Goal: Transaction & Acquisition: Purchase product/service

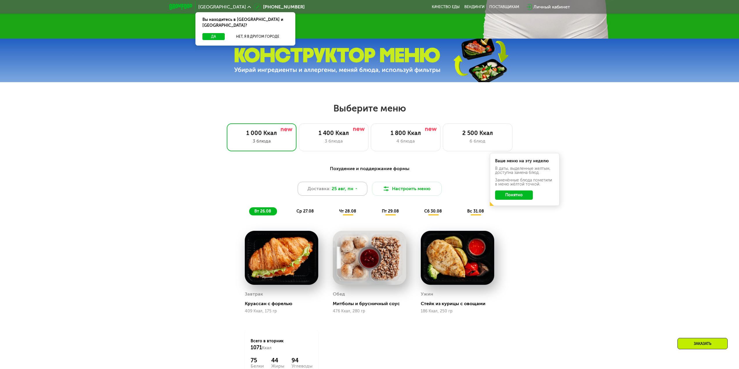
scroll to position [348, 0]
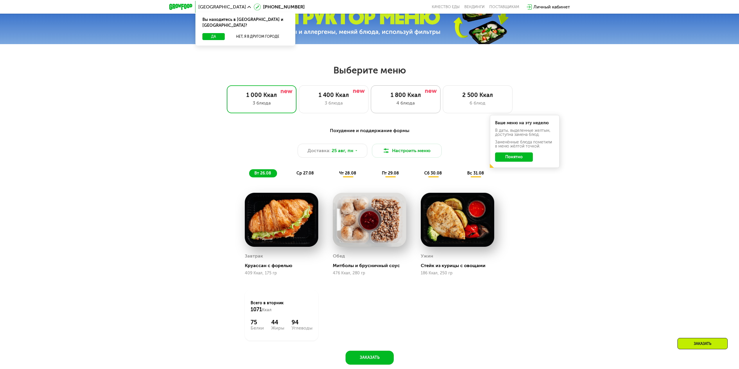
click at [409, 103] on div "4 блюда" at bounding box center [405, 103] width 57 height 7
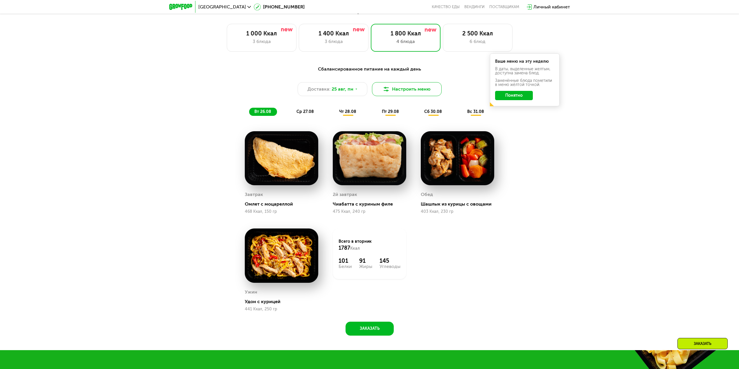
scroll to position [406, 0]
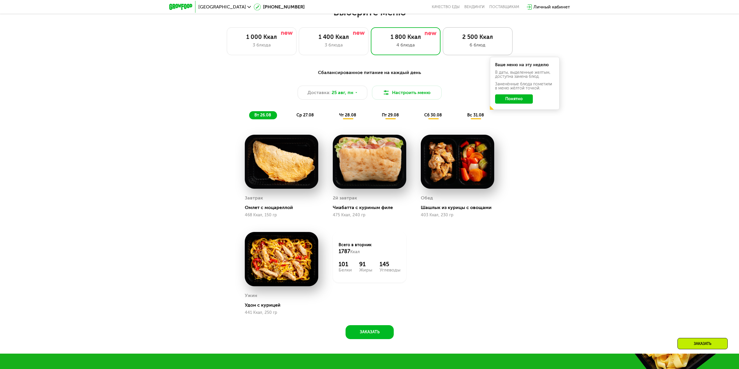
click at [467, 45] on div "6 блюд" at bounding box center [477, 45] width 57 height 7
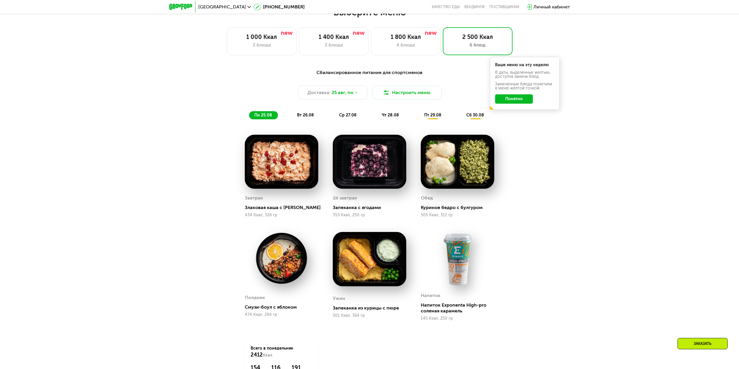
click at [509, 122] on div "Сбалансированное питание для спортсменов Доставка: [DATE] Настроить меню пн 25.…" at bounding box center [369, 94] width 351 height 57
click at [509, 103] on button "Понятно" at bounding box center [514, 98] width 38 height 9
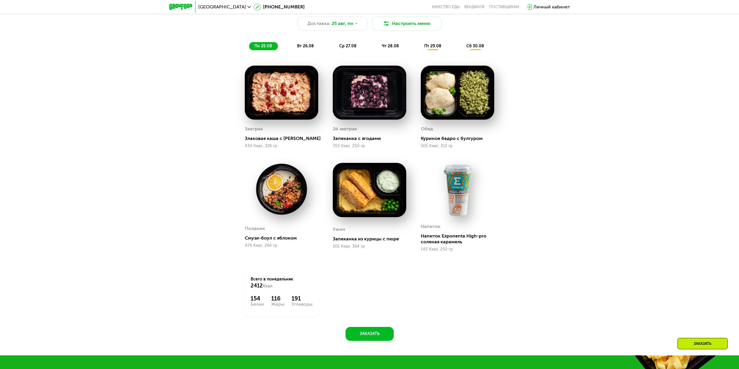
scroll to position [464, 0]
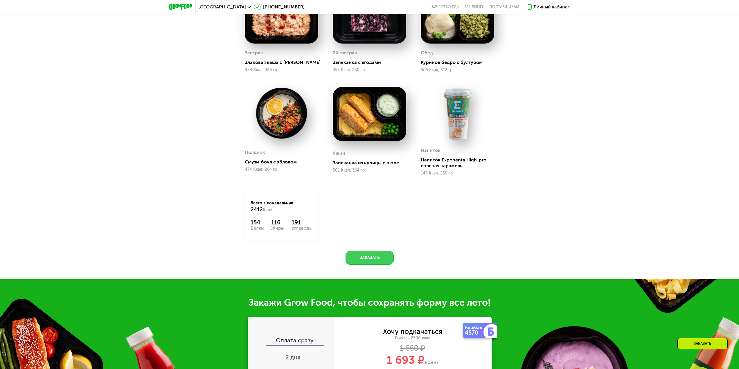
click at [368, 263] on button "Заказать" at bounding box center [369, 258] width 48 height 14
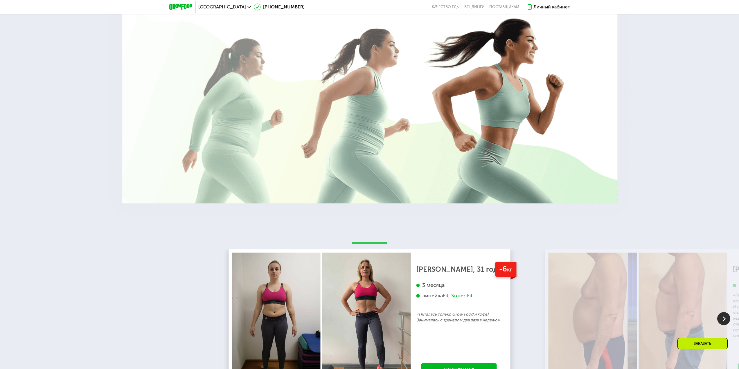
scroll to position [1297, 0]
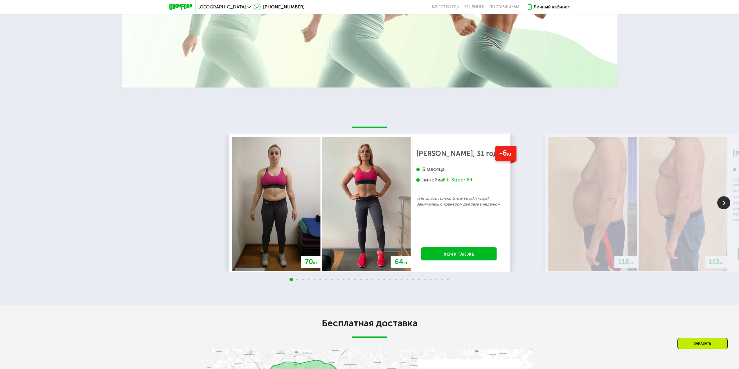
click at [583, 214] on img at bounding box center [592, 204] width 89 height 134
click at [719, 206] on img at bounding box center [723, 202] width 13 height 13
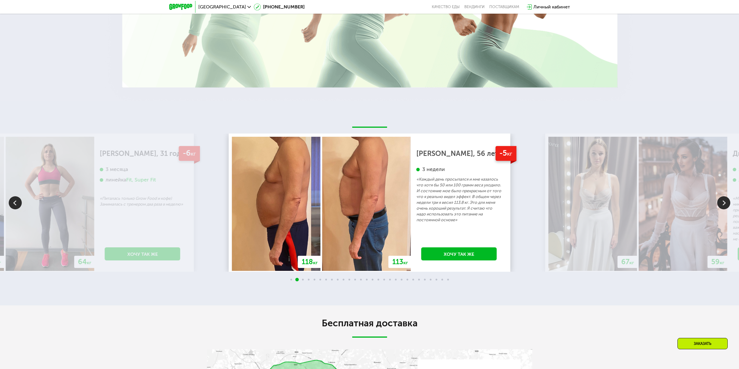
click at [718, 208] on img at bounding box center [723, 202] width 13 height 13
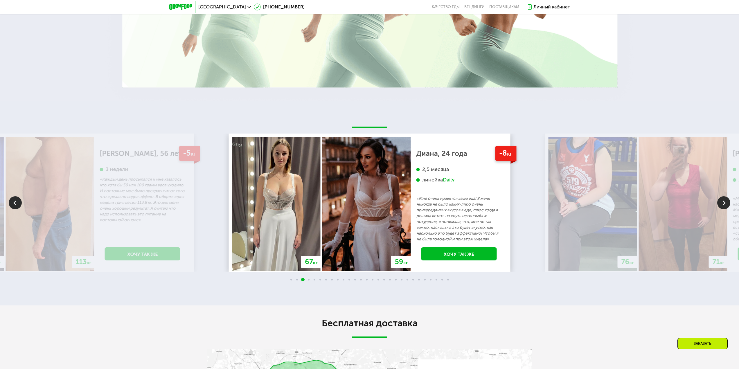
click at [718, 209] on img at bounding box center [723, 202] width 13 height 13
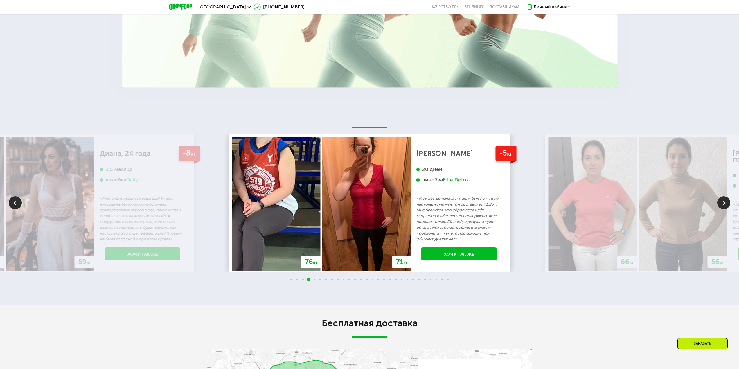
click at [718, 209] on img at bounding box center [723, 202] width 13 height 13
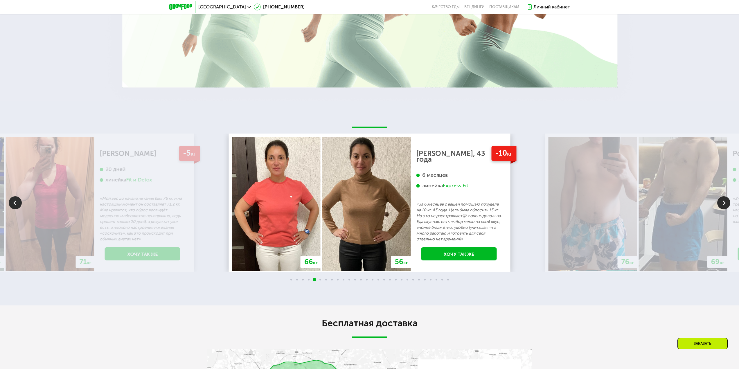
click at [715, 210] on img at bounding box center [683, 204] width 89 height 134
click at [722, 207] on img at bounding box center [723, 202] width 13 height 13
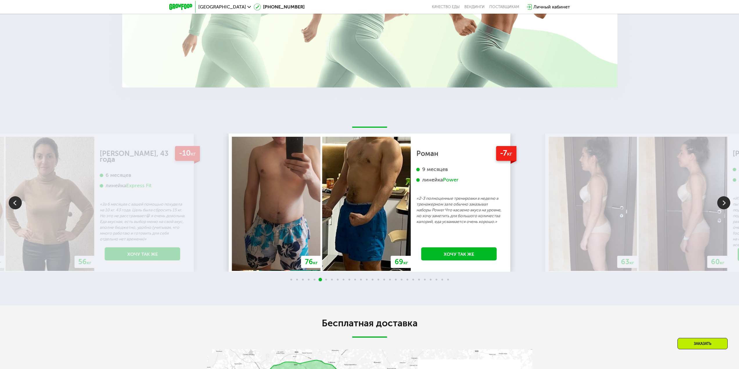
click at [723, 204] on img at bounding box center [723, 202] width 13 height 13
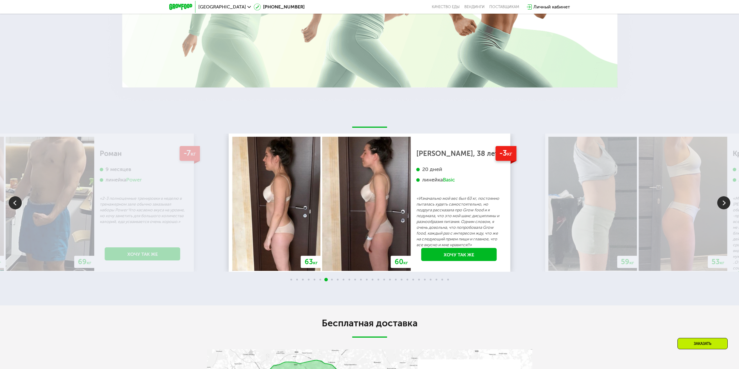
click at [723, 204] on img at bounding box center [723, 202] width 13 height 13
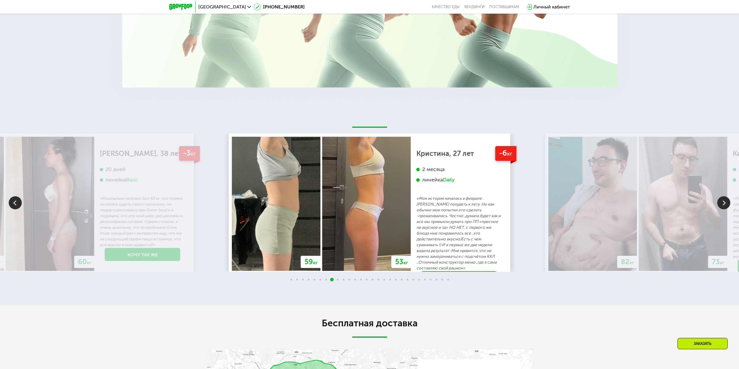
click at [723, 204] on img at bounding box center [723, 202] width 13 height 13
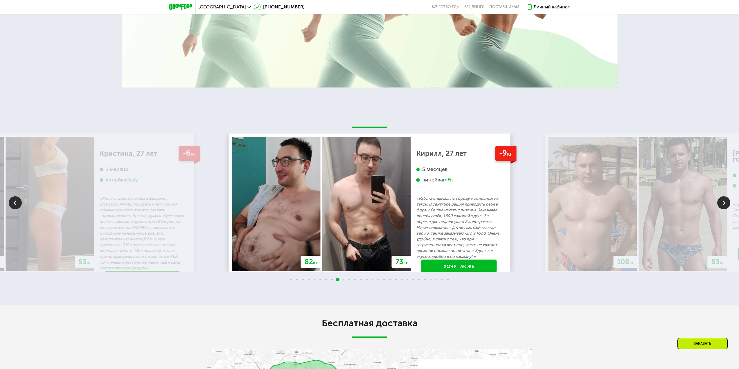
click at [724, 203] on img at bounding box center [723, 202] width 13 height 13
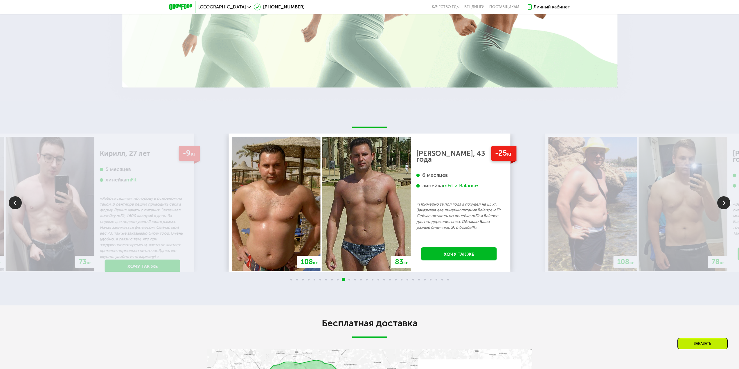
click at [723, 210] on div at bounding box center [723, 203] width 13 height 14
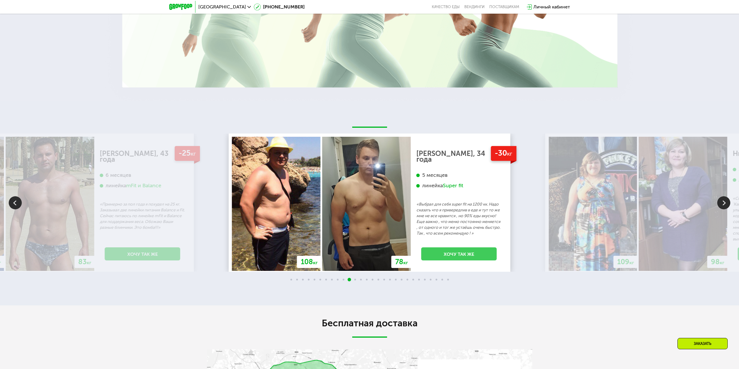
click at [432, 257] on link "Хочу так же" at bounding box center [458, 253] width 75 height 13
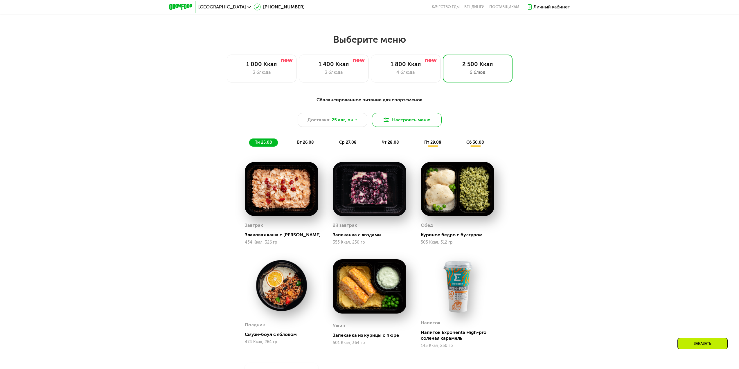
scroll to position [435, 0]
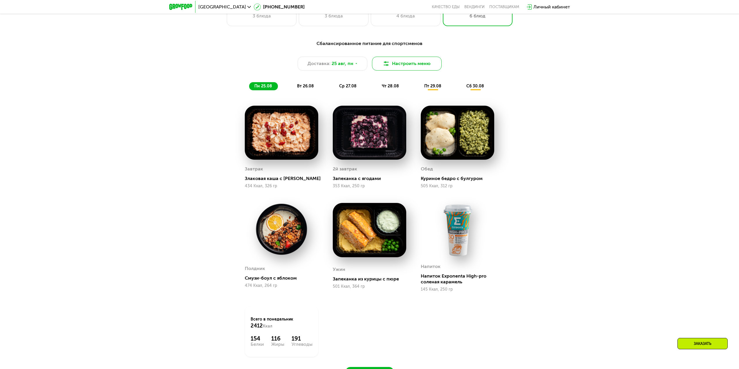
click at [425, 64] on button "Настроить меню" at bounding box center [407, 64] width 70 height 14
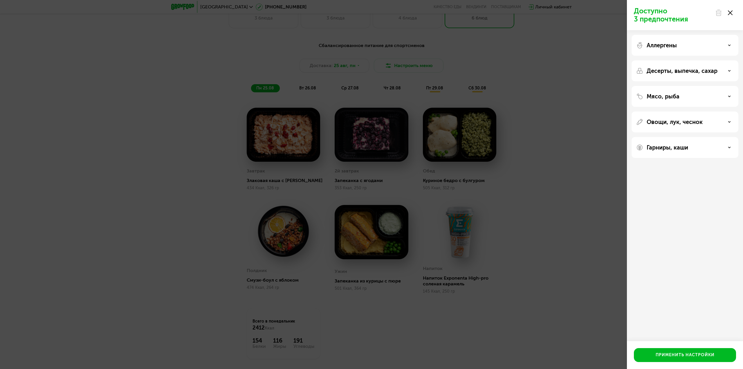
click at [425, 64] on div "Доступно 3 предпочтения Аллергены Десерты, выпечка, сахар Мясо, рыба Овощи, лук…" at bounding box center [371, 184] width 743 height 369
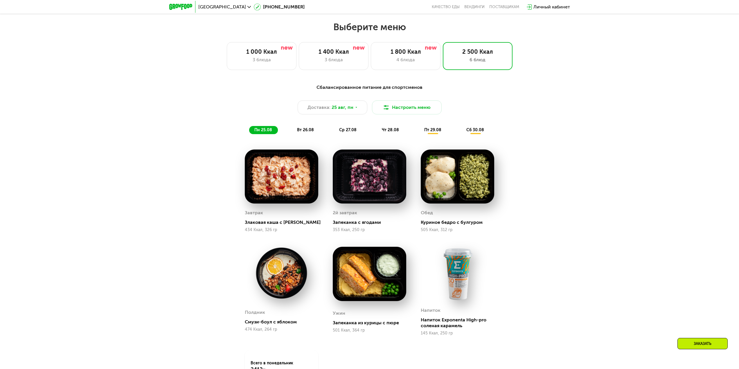
scroll to position [393, 0]
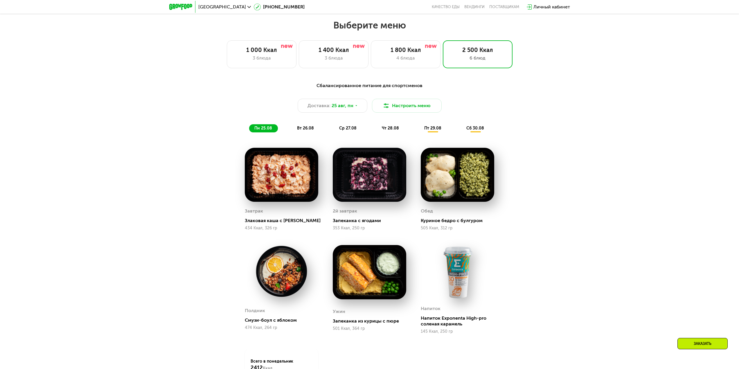
click at [303, 131] on span "вт 26.08" at bounding box center [305, 128] width 17 height 5
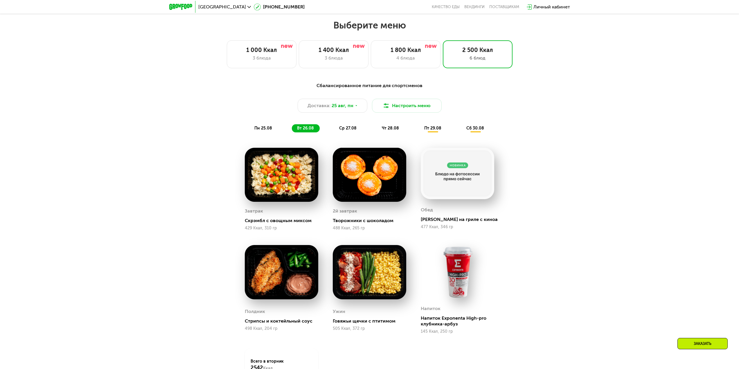
click at [346, 135] on div "Сбалансированное питание для спортсменов Доставка: [DATE] Настроить меню пн 25.…" at bounding box center [369, 107] width 351 height 57
click at [376, 132] on div "ср 27.08" at bounding box center [390, 128] width 28 height 8
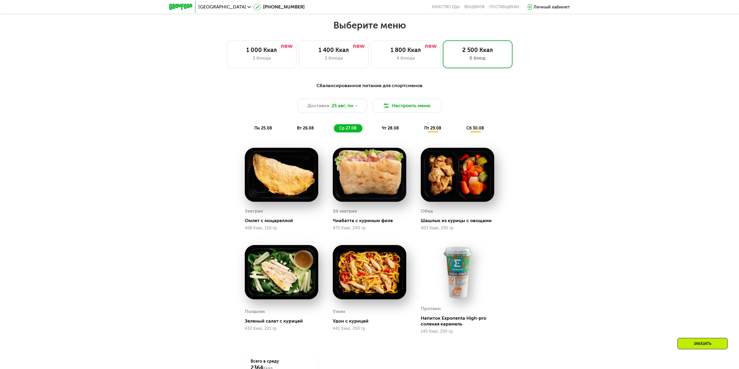
click at [349, 139] on div "Сбалансированное питание для спортсменов Доставка: [DATE] Настроить меню пн 25.…" at bounding box center [370, 251] width 358 height 344
click at [396, 129] on span "чт 28.08" at bounding box center [390, 128] width 17 height 5
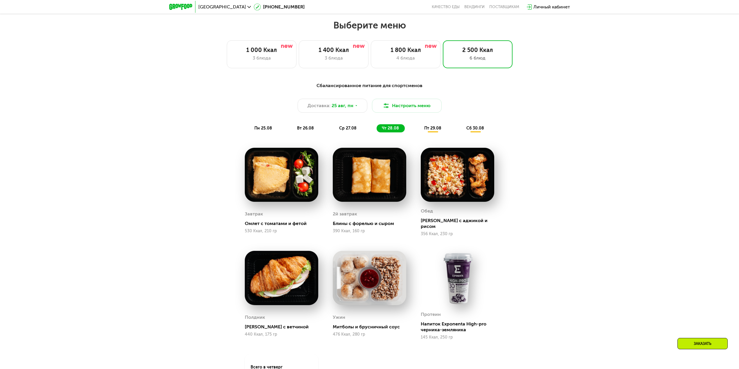
click at [430, 129] on span "пт 29.08" at bounding box center [432, 128] width 17 height 5
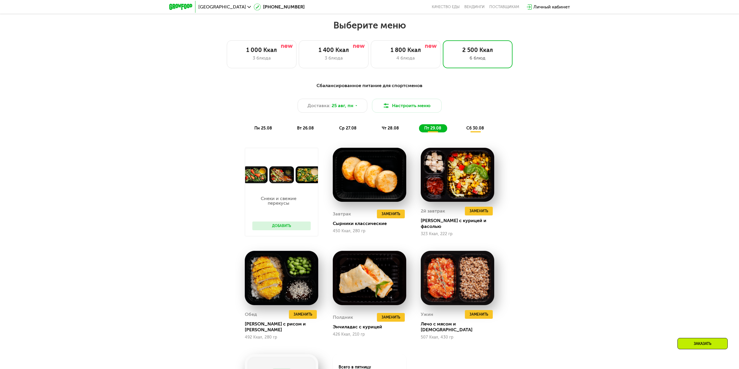
click at [267, 131] on span "пн 25.08" at bounding box center [263, 128] width 18 height 5
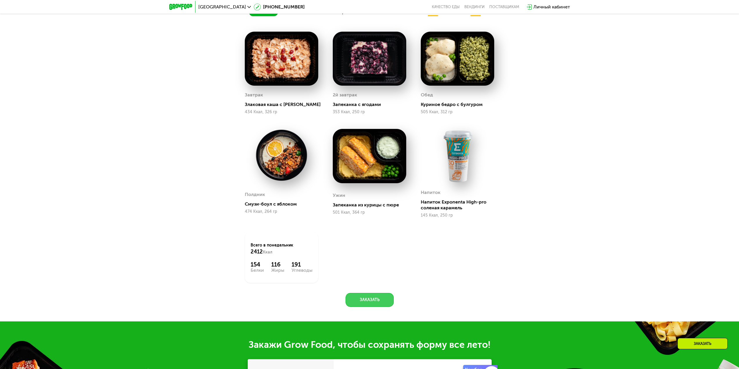
click at [372, 306] on button "Заказать" at bounding box center [369, 300] width 48 height 14
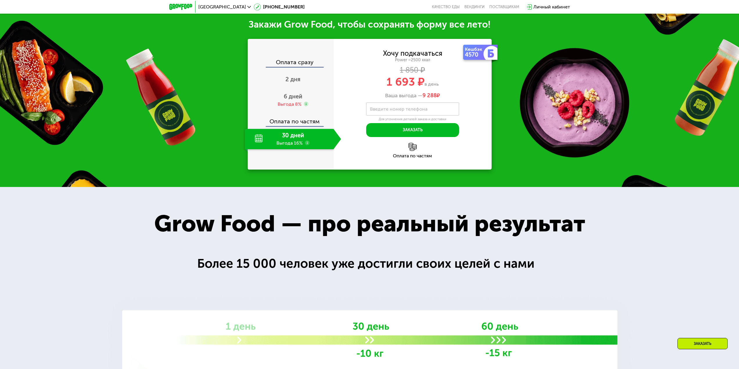
scroll to position [833, 0]
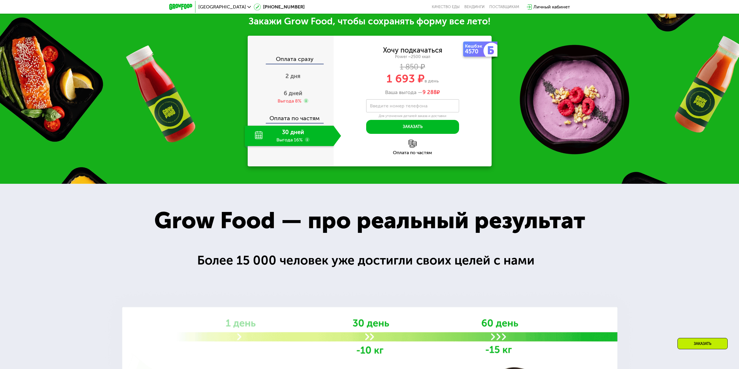
click at [393, 107] on label "Введите номер телефона" at bounding box center [398, 105] width 57 height 3
click at [393, 109] on input "Введите номер телефона" at bounding box center [412, 105] width 93 height 13
click at [394, 133] on button "Заказать" at bounding box center [412, 127] width 93 height 14
click at [391, 107] on label "Введите номер телефона" at bounding box center [398, 105] width 57 height 3
click at [391, 107] on input "Введите номер телефона" at bounding box center [412, 105] width 93 height 13
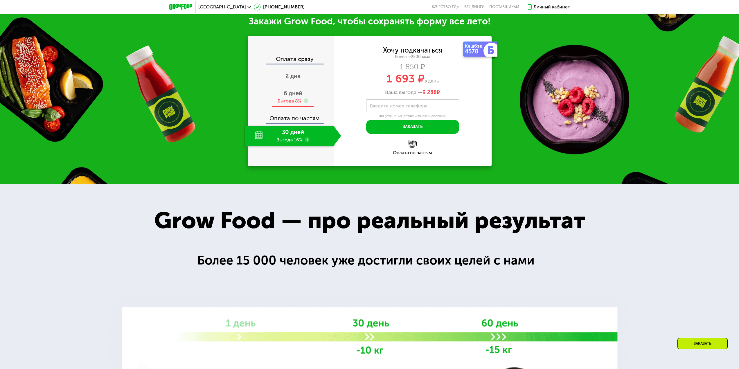
click at [287, 93] on span "6 дней" at bounding box center [293, 93] width 19 height 7
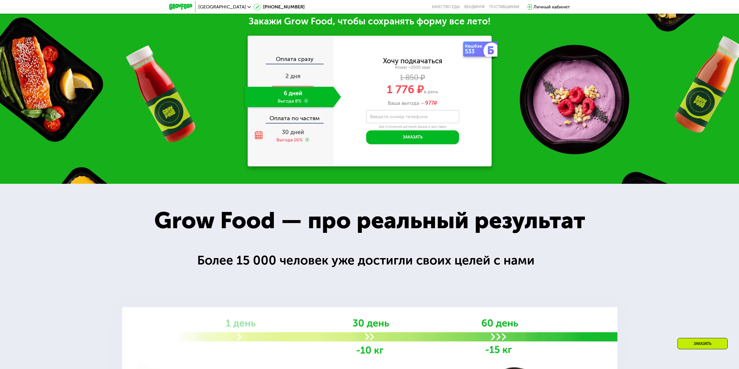
click at [289, 75] on span "2 дня" at bounding box center [292, 76] width 15 height 7
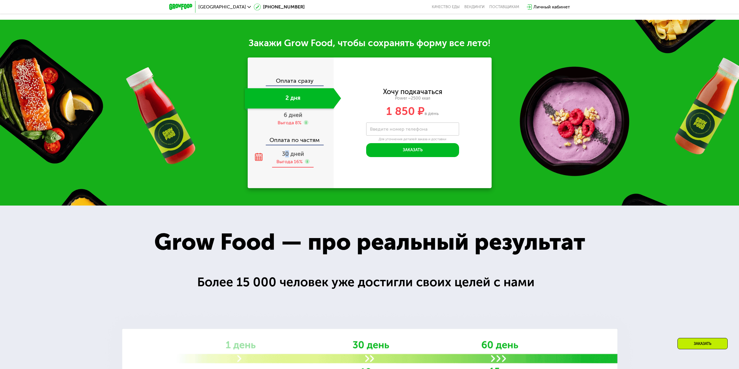
click at [287, 157] on span "30 дней" at bounding box center [293, 153] width 22 height 7
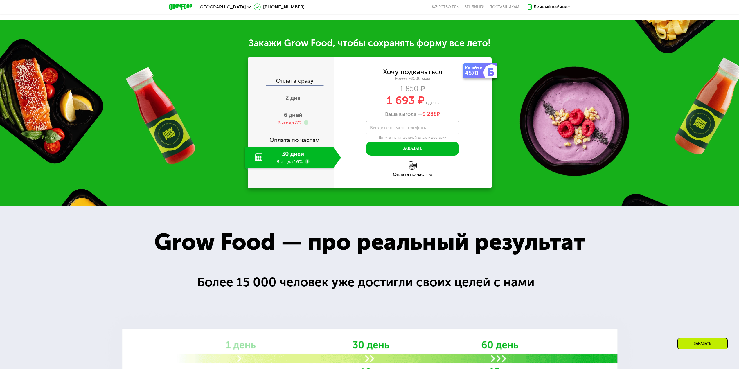
click at [261, 195] on div "Закажи Grow Food, чтобы сохранять форму все лето! Оплата сразу 2 дня 6 дней Выг…" at bounding box center [369, 113] width 739 height 186
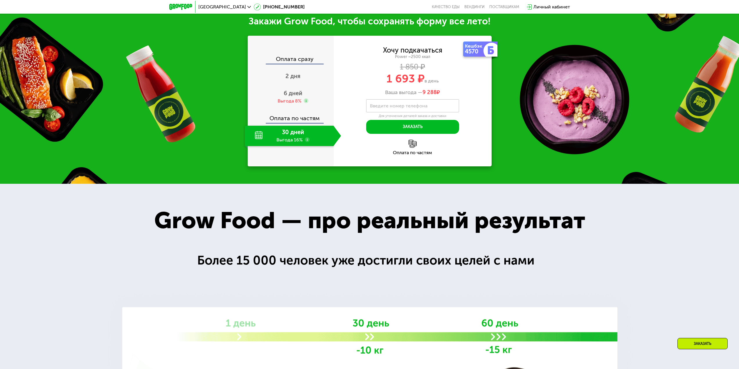
click at [413, 148] on img at bounding box center [412, 144] width 8 height 8
click at [414, 155] on div "Оплата по частям" at bounding box center [412, 152] width 158 height 5
click at [402, 106] on label "Введите номер телефона" at bounding box center [398, 105] width 57 height 3
click at [402, 106] on input "Введите номер телефона" at bounding box center [412, 105] width 93 height 13
type input "**********"
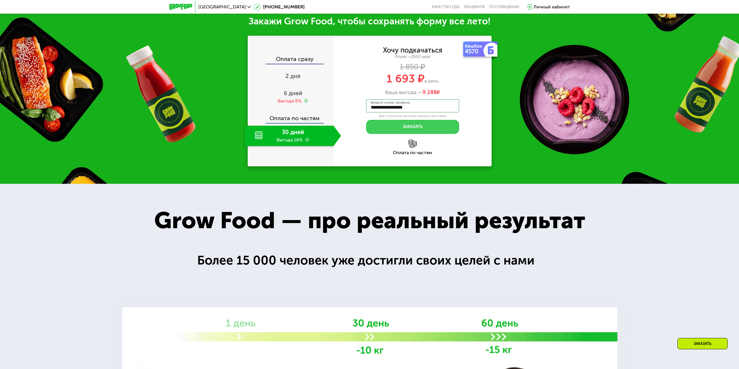
click at [383, 128] on button "Заказать" at bounding box center [412, 127] width 93 height 14
click at [410, 113] on input "Введите код из SMS" at bounding box center [412, 115] width 93 height 13
type input "****"
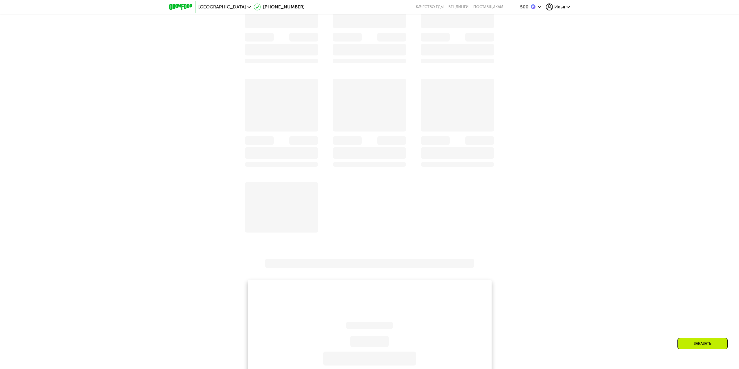
scroll to position [513, 0]
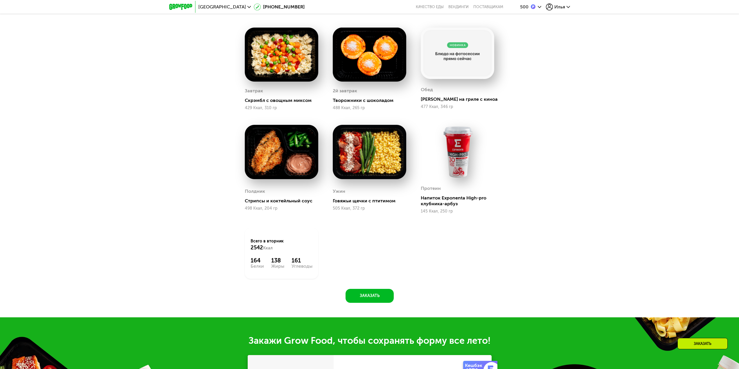
click at [533, 7] on img at bounding box center [533, 6] width 5 height 5
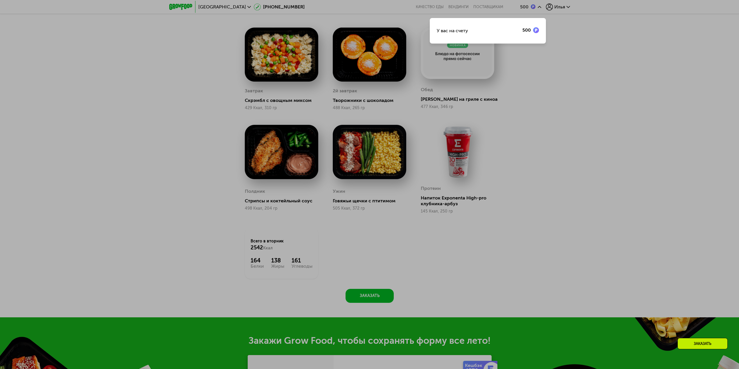
click at [589, 64] on div at bounding box center [369, 184] width 739 height 369
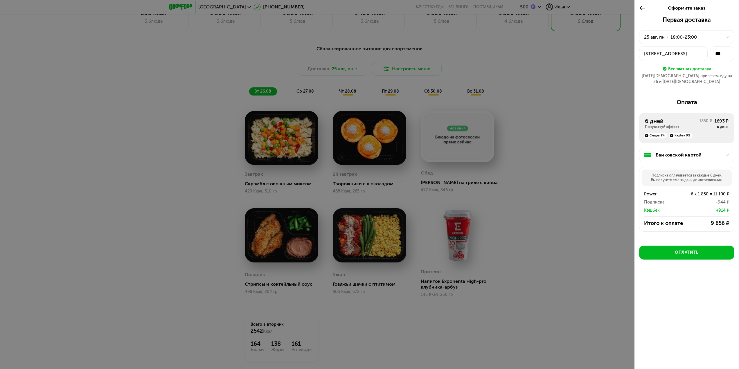
scroll to position [397, 0]
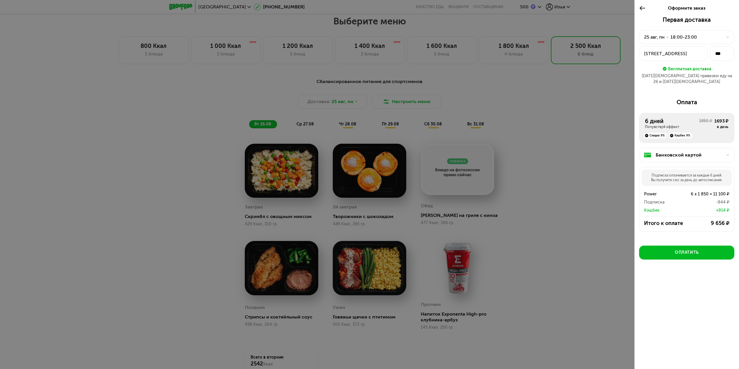
click at [669, 125] on div "Почувствуй эффект" at bounding box center [672, 127] width 54 height 5
click at [495, 107] on div at bounding box center [369, 184] width 739 height 369
click at [641, 6] on icon at bounding box center [642, 8] width 7 height 7
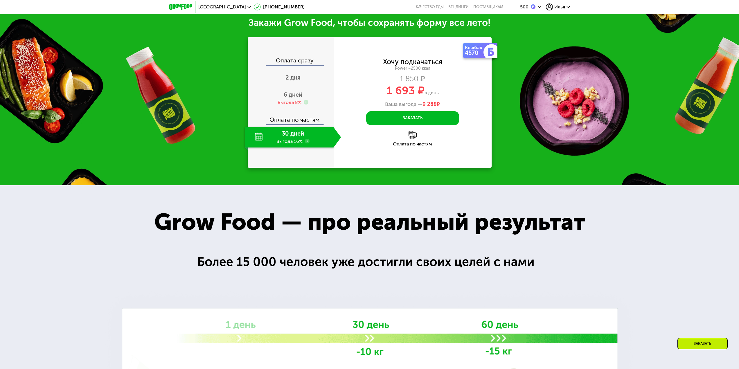
scroll to position [833, 0]
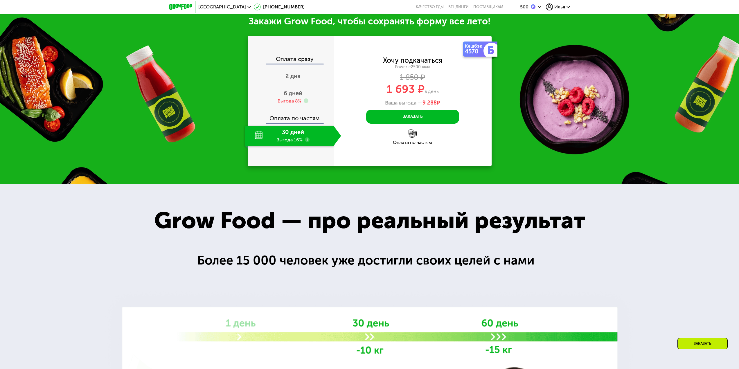
click at [292, 144] on div "30 дней Выгода 16%" at bounding box center [289, 136] width 89 height 20
click at [247, 137] on div "30 дней Выгода 16%" at bounding box center [289, 136] width 89 height 20
drag, startPoint x: 262, startPoint y: 138, endPoint x: 269, endPoint y: 138, distance: 7.0
click at [262, 138] on div "30 дней Выгода 16%" at bounding box center [289, 136] width 89 height 20
click at [275, 98] on div "6 дней Выгода 8%" at bounding box center [293, 97] width 96 height 20
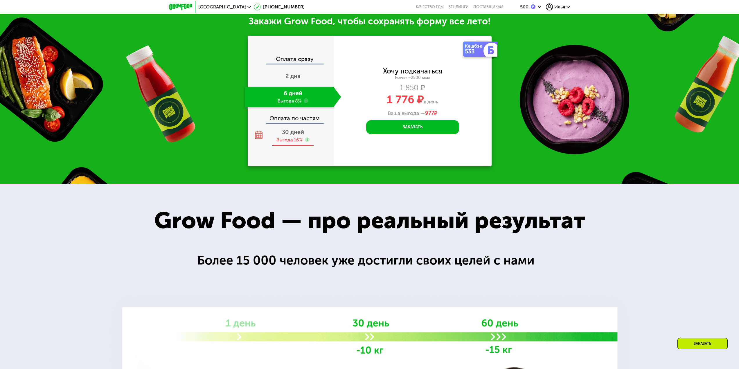
click at [282, 134] on span "30 дней" at bounding box center [293, 132] width 22 height 7
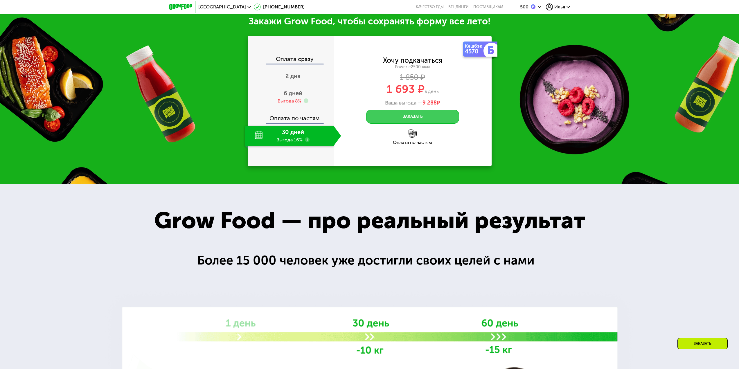
click at [427, 119] on button "Заказать" at bounding box center [412, 117] width 93 height 14
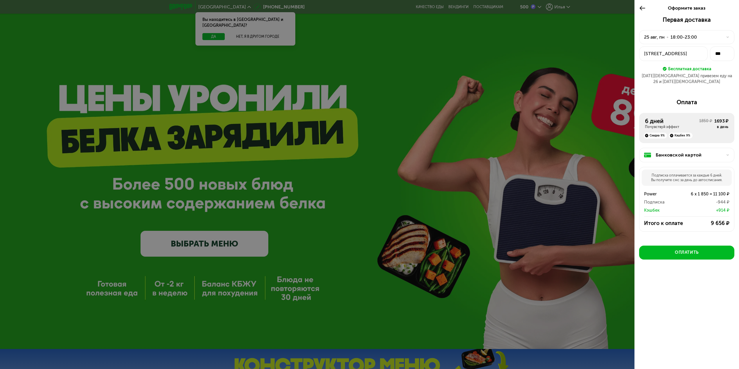
click at [684, 133] on div "Кэшбек 9%" at bounding box center [680, 136] width 24 height 6
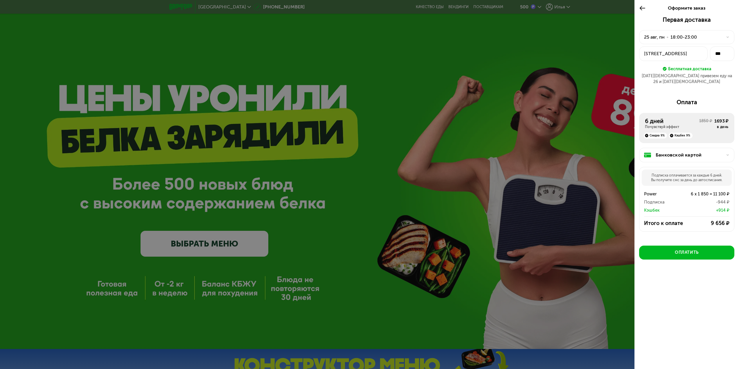
click at [679, 148] on div "Банковской картой" at bounding box center [686, 155] width 95 height 15
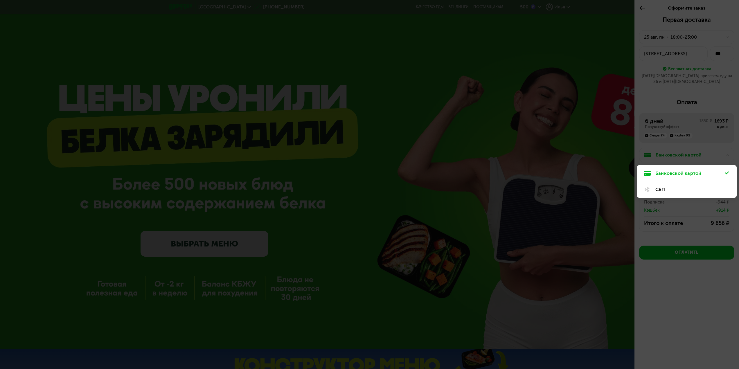
click at [679, 148] on div at bounding box center [369, 184] width 739 height 369
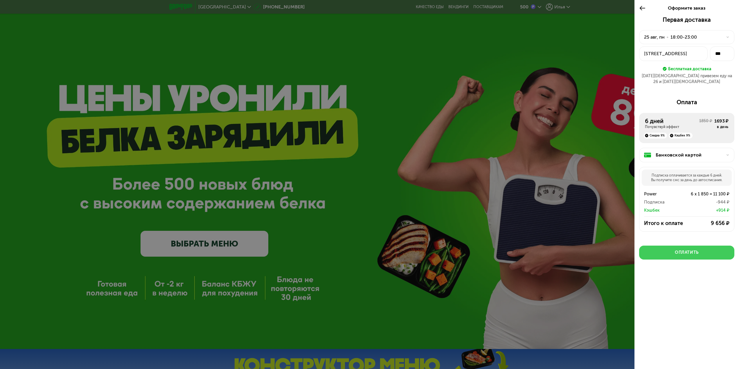
click at [671, 246] on button "Оплатить" at bounding box center [686, 253] width 95 height 14
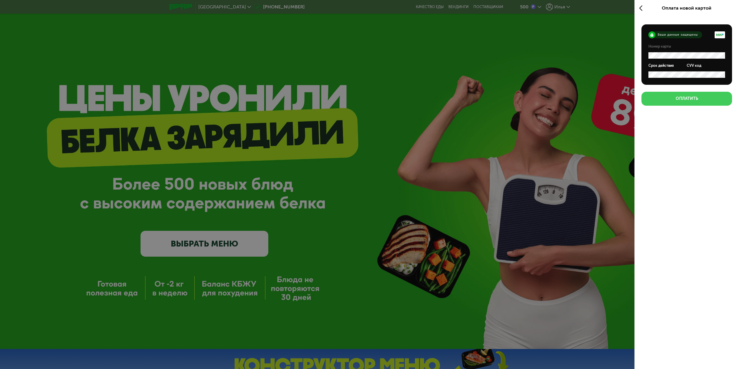
click at [717, 104] on button "Оплатить" at bounding box center [686, 99] width 91 height 14
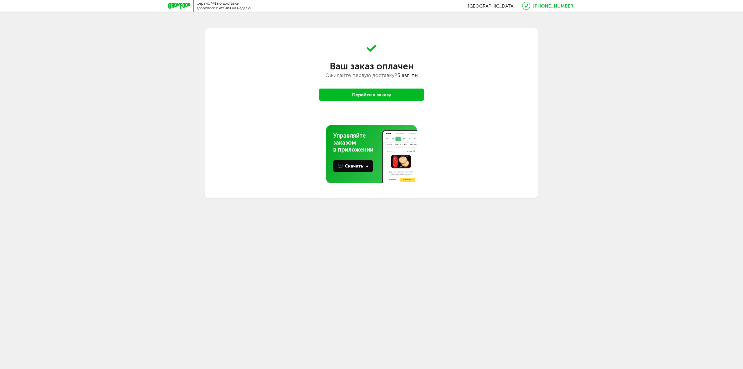
click at [394, 93] on button "Перейти к заказу" at bounding box center [372, 95] width 106 height 12
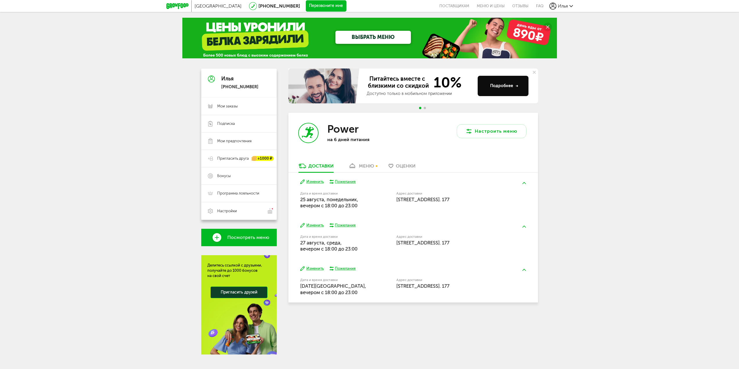
click at [316, 182] on button "Изменить" at bounding box center [312, 182] width 24 height 6
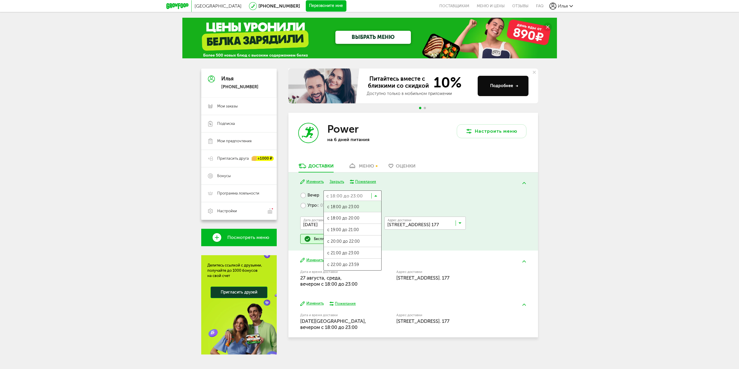
click at [357, 195] on input "Search for option" at bounding box center [352, 195] width 58 height 10
click at [360, 239] on span "с 20:00 до 22:00" at bounding box center [352, 241] width 57 height 12
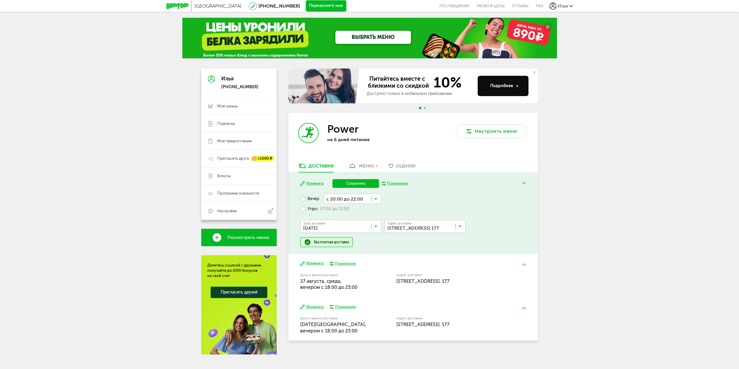
click at [347, 184] on button "Сохранить" at bounding box center [355, 183] width 46 height 9
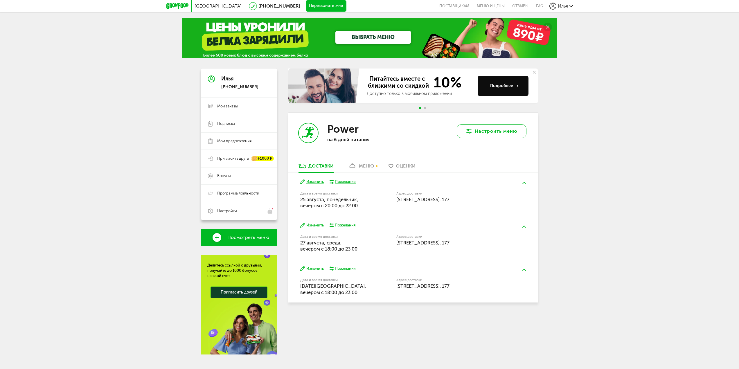
click at [481, 129] on button "Настроить меню" at bounding box center [492, 131] width 70 height 14
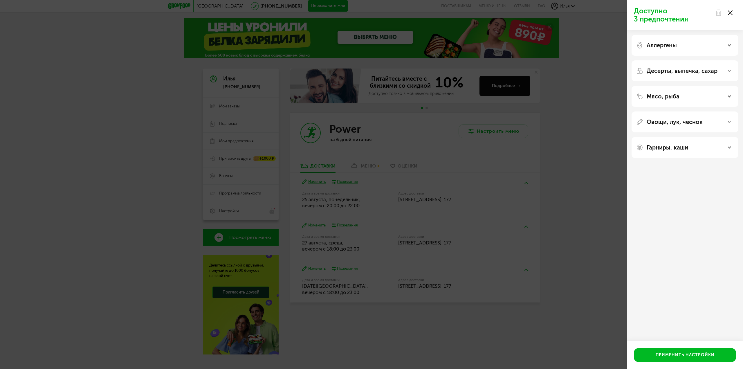
click at [669, 99] on p "Мясо, рыба" at bounding box center [663, 96] width 33 height 7
click at [661, 68] on p "Десерты, выпечка, сахар" at bounding box center [682, 70] width 71 height 7
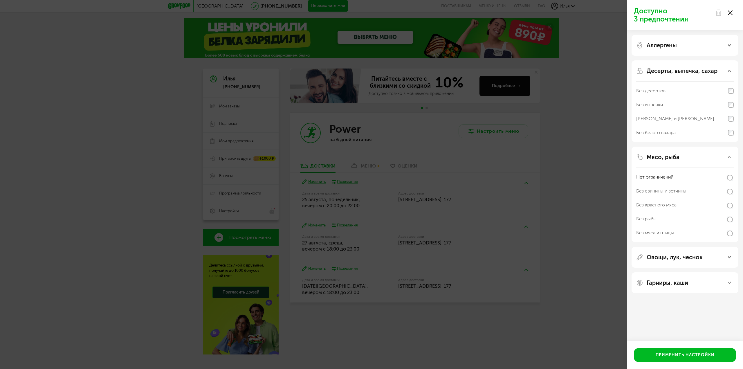
click at [657, 47] on p "Аллергены" at bounding box center [662, 45] width 30 height 7
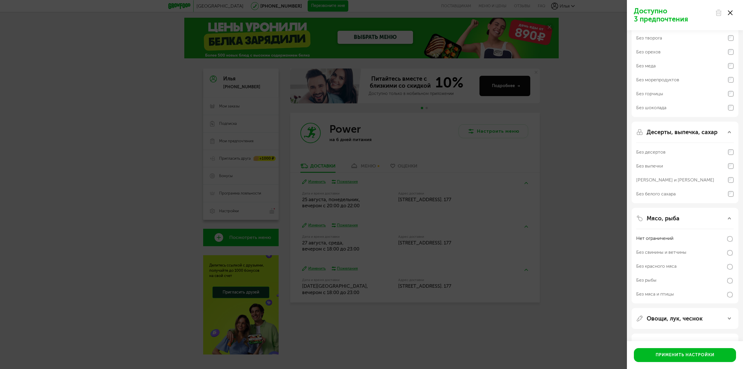
scroll to position [46, 0]
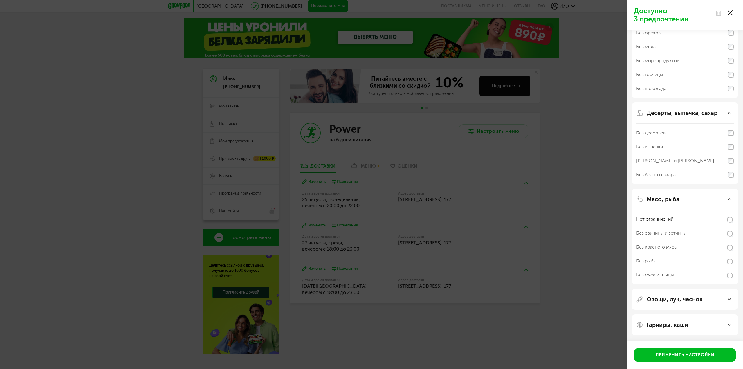
click at [675, 306] on div "Овощи, лук, чеснок" at bounding box center [685, 299] width 107 height 21
click at [674, 301] on p "Овощи, лук, чеснок" at bounding box center [675, 299] width 56 height 7
click at [662, 324] on p "Гарниры, каши" at bounding box center [668, 324] width 42 height 7
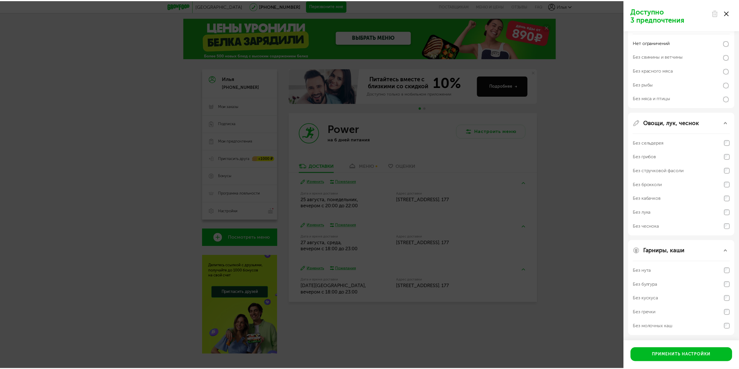
scroll to position [223, 0]
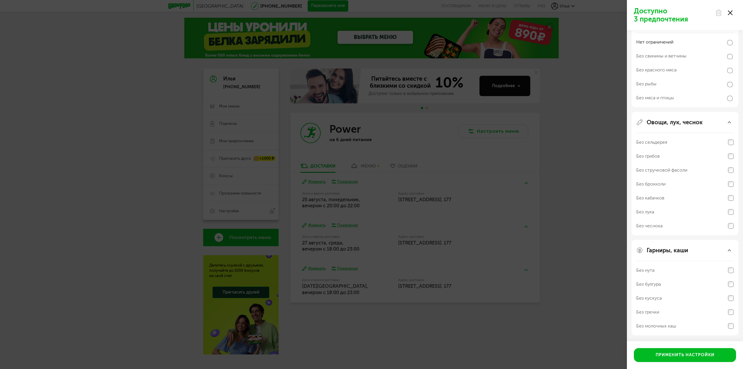
click at [585, 239] on div "Доступно 3 предпочтения Аллергены Без творога Без орехов Без меда Без морепроду…" at bounding box center [371, 184] width 743 height 369
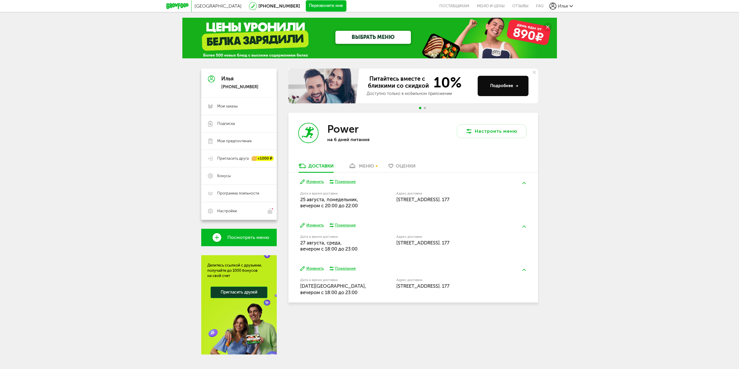
click at [342, 227] on div "Пожелания" at bounding box center [345, 225] width 21 height 5
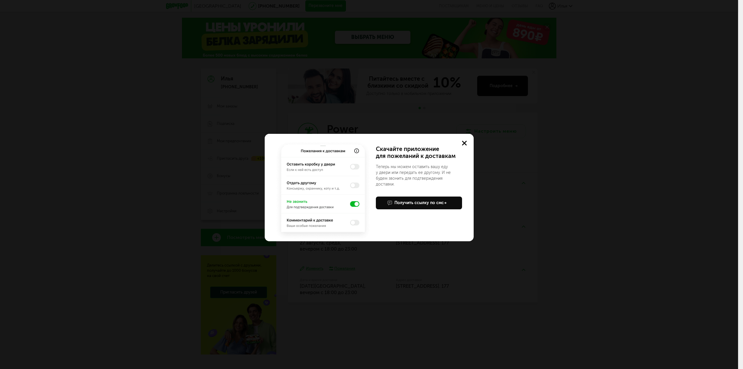
click at [356, 152] on img at bounding box center [323, 191] width 98 height 102
click at [362, 279] on div "Учтем ваши пожелания в приложении Скачайте приложение для пожеланий к доставкам…" at bounding box center [369, 184] width 738 height 369
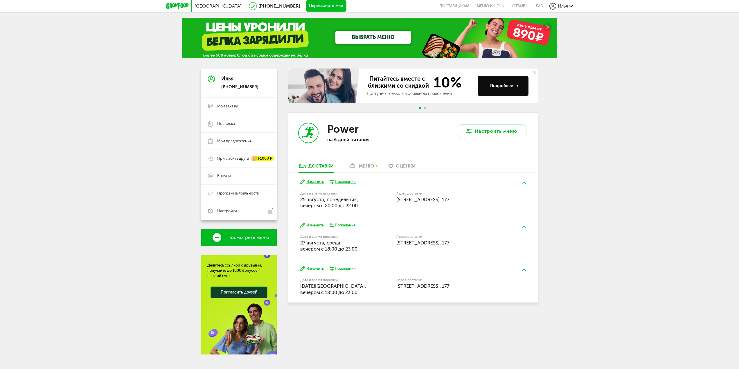
click at [364, 167] on div "меню" at bounding box center [366, 166] width 15 height 6
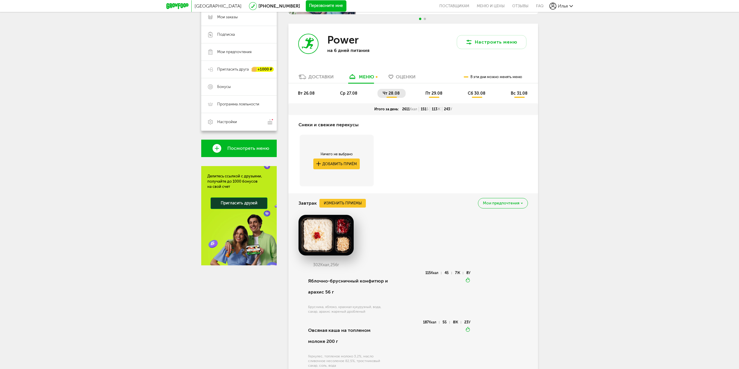
scroll to position [98, 0]
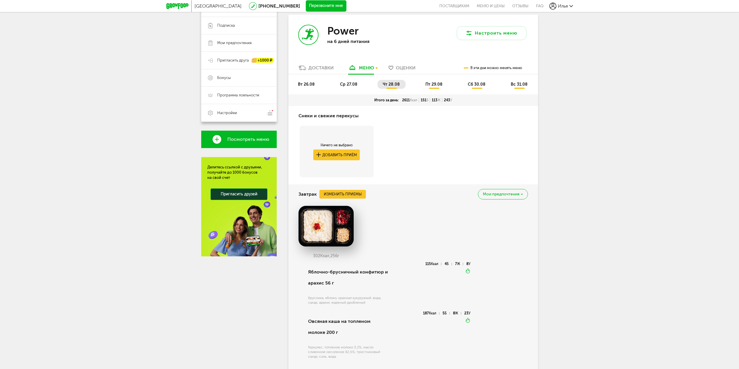
click at [310, 88] on li "вт 26.08" at bounding box center [307, 84] width 28 height 9
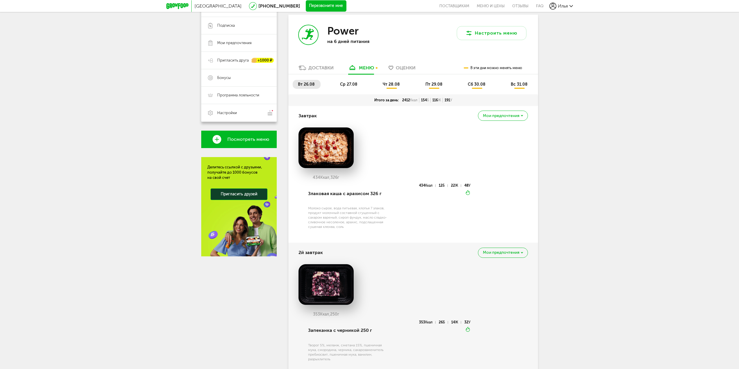
click at [352, 87] on li "ср 27.08" at bounding box center [349, 84] width 28 height 9
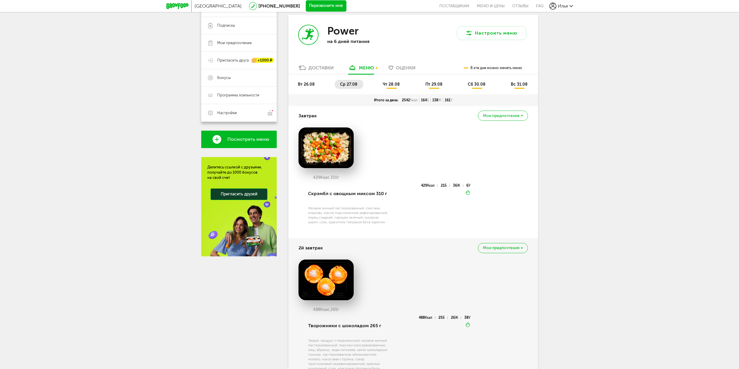
click at [387, 87] on li "чт 28.08" at bounding box center [391, 84] width 28 height 9
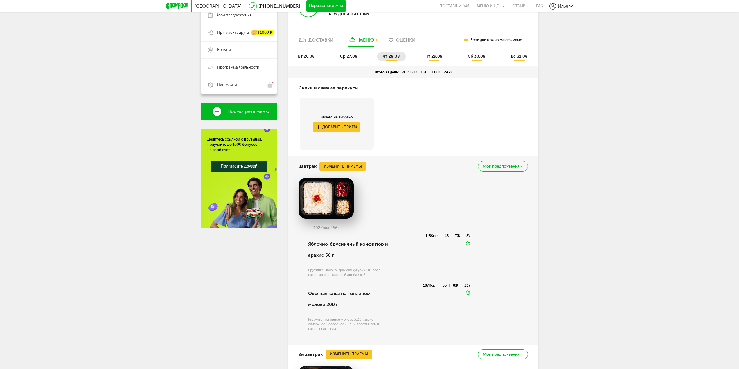
scroll to position [69, 0]
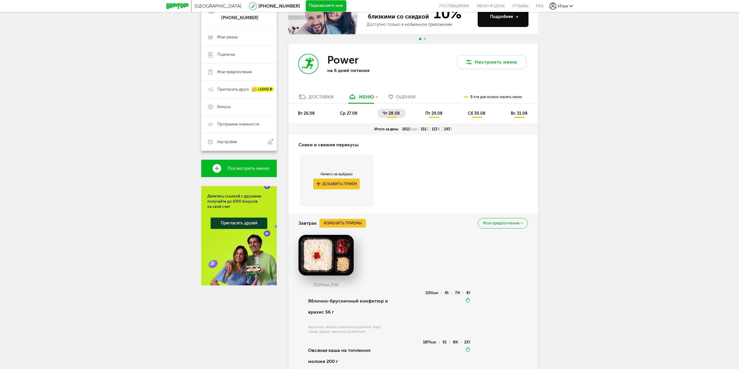
click at [307, 112] on span "вт 26.08" at bounding box center [306, 113] width 17 height 5
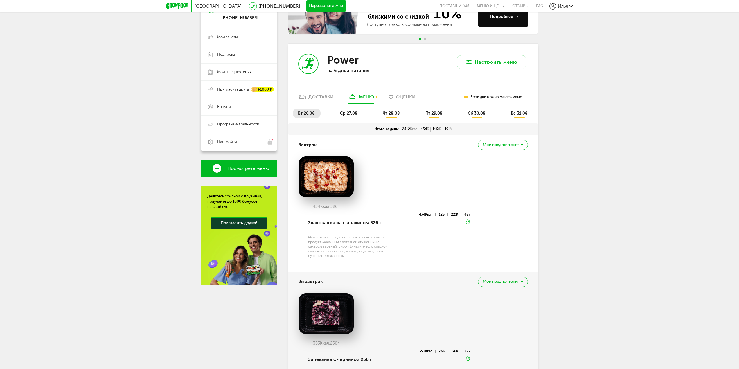
click at [348, 110] on li "ср 27.08" at bounding box center [349, 113] width 28 height 9
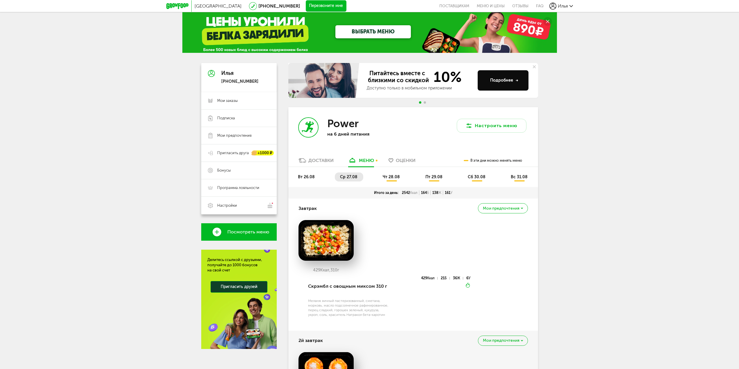
scroll to position [0, 0]
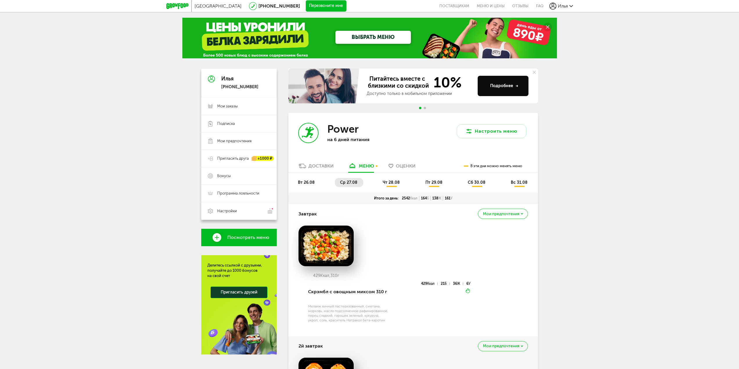
click at [401, 178] on li "чт 28.08" at bounding box center [391, 182] width 28 height 9
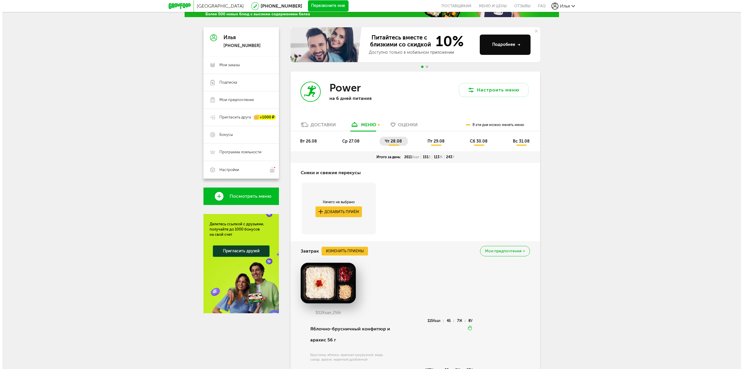
scroll to position [116, 0]
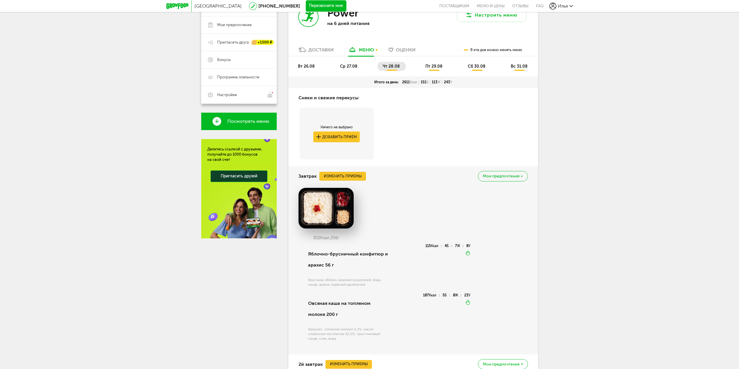
click at [349, 175] on button "Изменить приемы" at bounding box center [342, 176] width 46 height 9
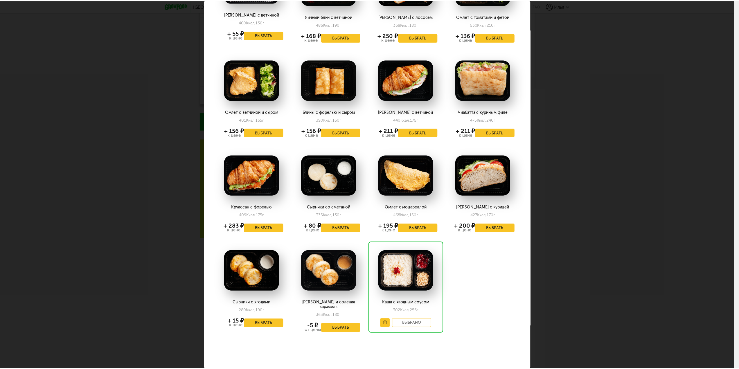
scroll to position [268, 0]
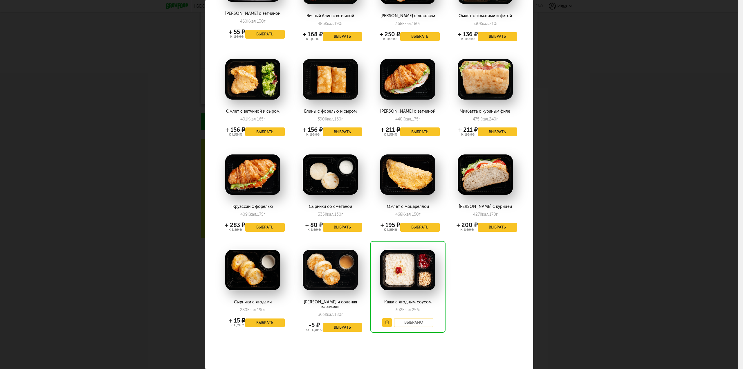
click at [714, 226] on div "Выберите завтраки на четверг 28.08 Сырники классические 450 Ккал, 280 г + 130 ₽…" at bounding box center [369, 184] width 738 height 369
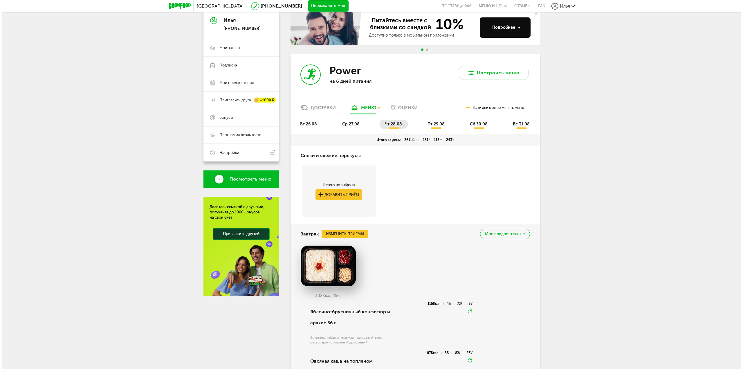
scroll to position [58, 0]
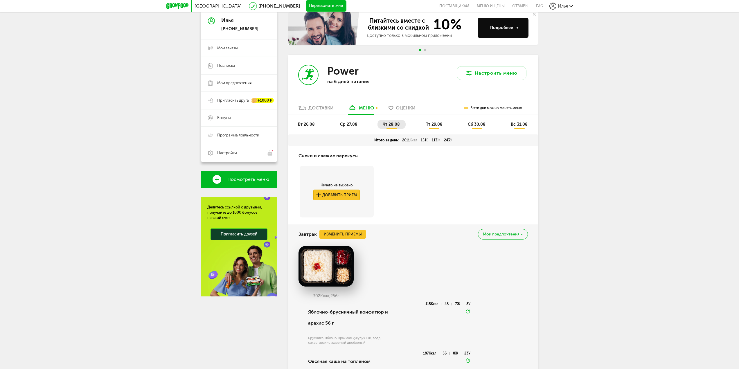
click at [342, 197] on button "Добавить приём" at bounding box center [336, 195] width 46 height 11
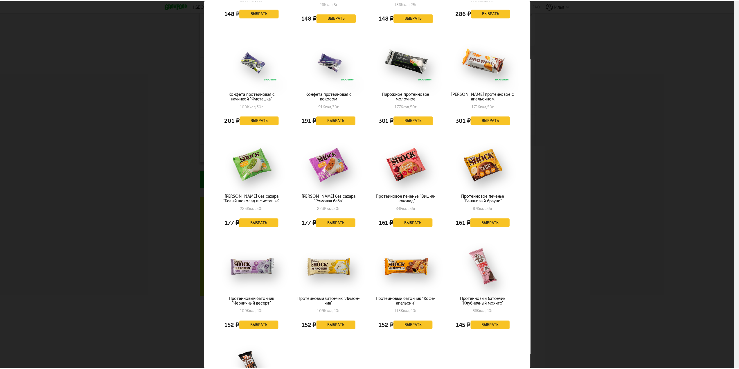
scroll to position [712, 0]
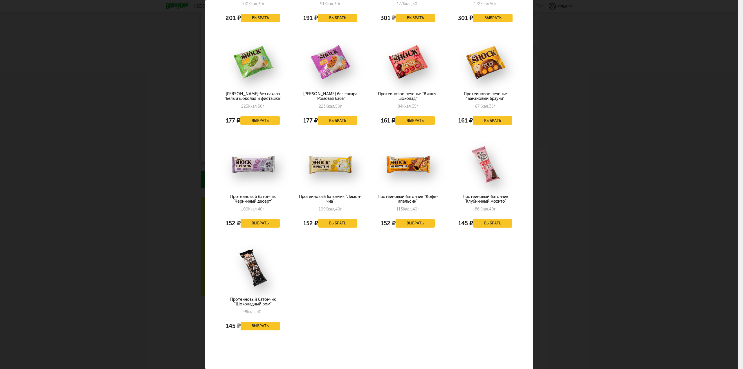
click at [636, 243] on div "Выберите снеки и свежие перекусы на четверг 28.08 Перец красный, перец желтый, …" at bounding box center [369, 184] width 738 height 369
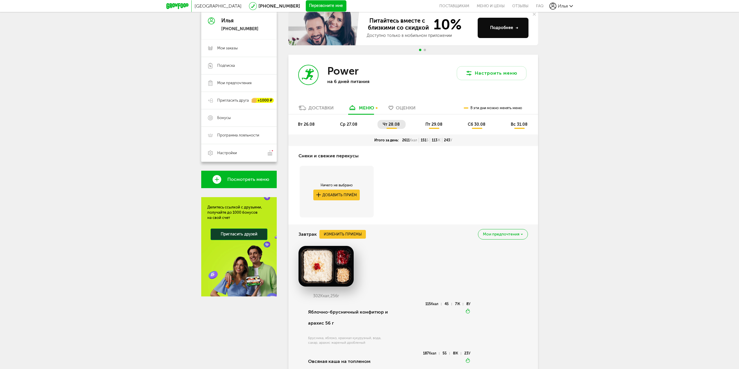
click at [441, 125] on span "пт 29.08" at bounding box center [433, 124] width 17 height 5
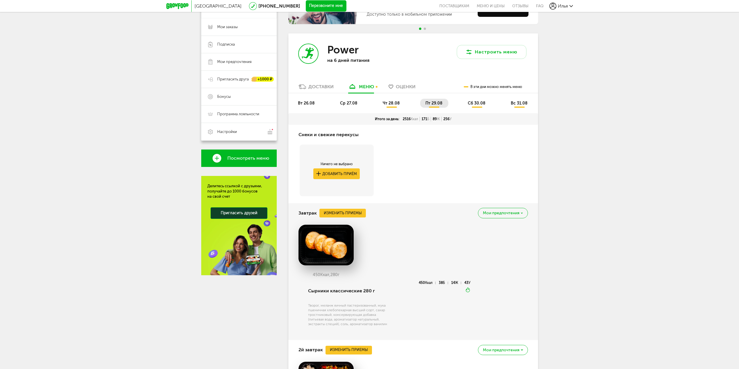
scroll to position [203, 0]
